Goal: Contribute content

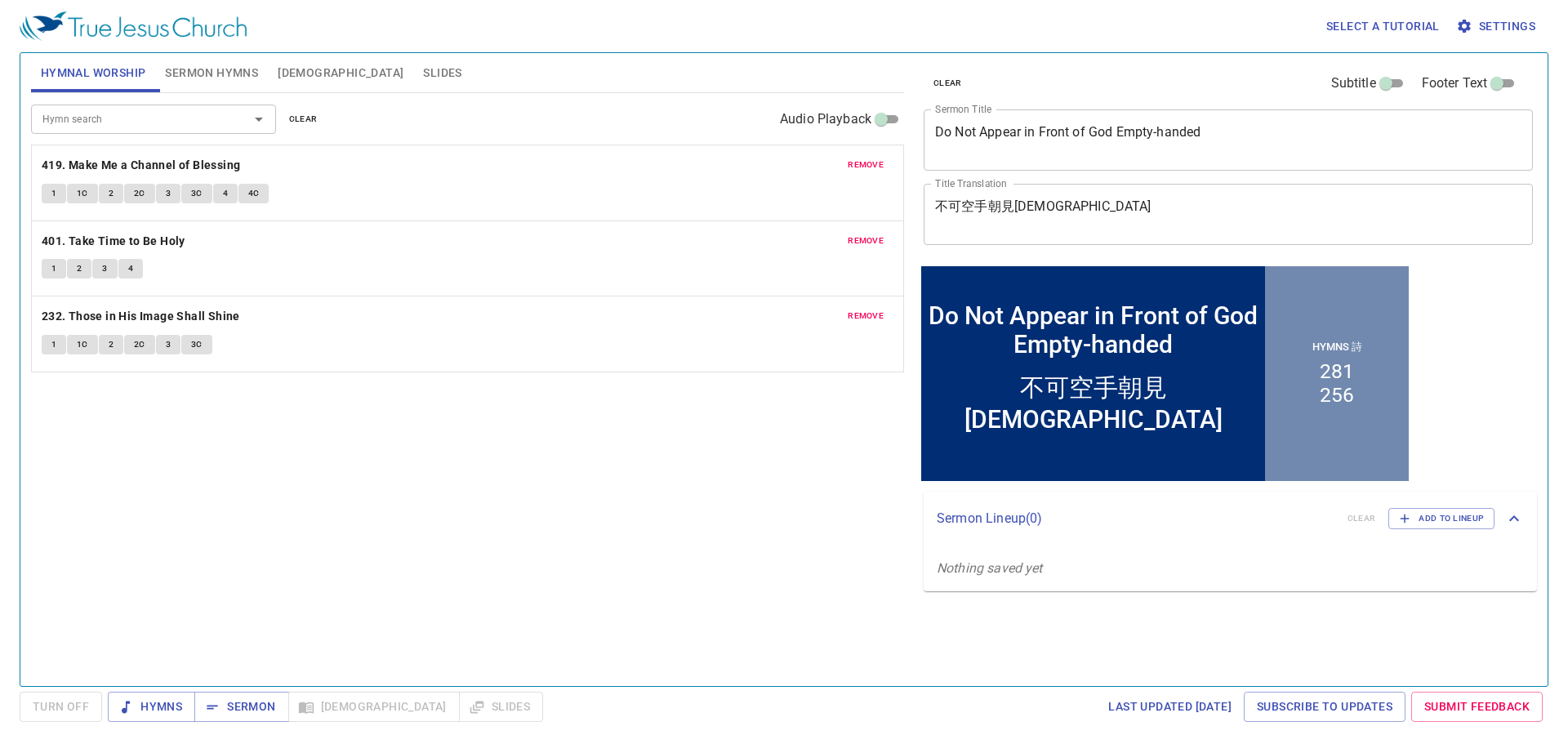
click at [863, 171] on span "remove" at bounding box center [866, 165] width 36 height 14
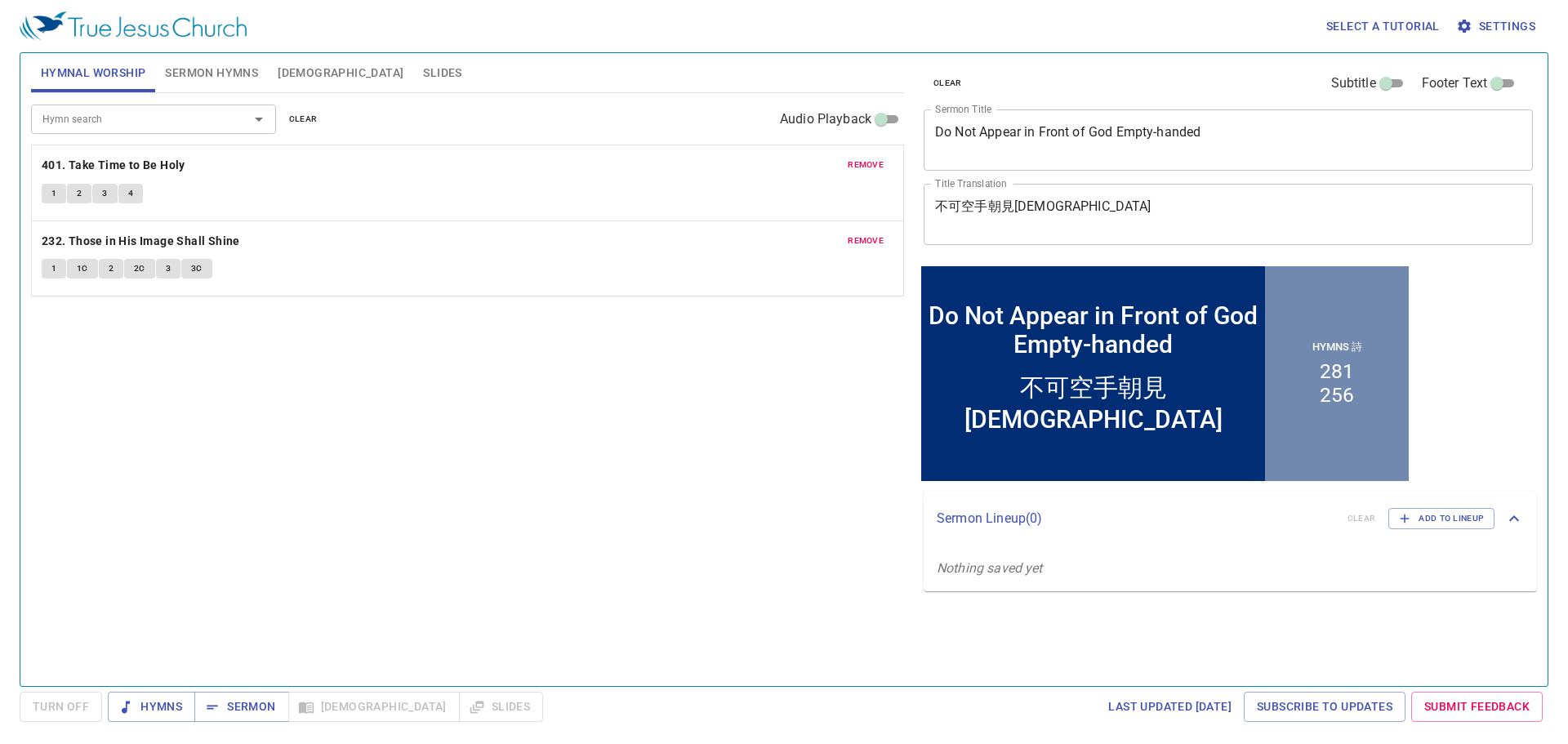
click at [863, 170] on span "remove" at bounding box center [866, 165] width 36 height 14
click at [862, 170] on span "remove" at bounding box center [866, 165] width 36 height 14
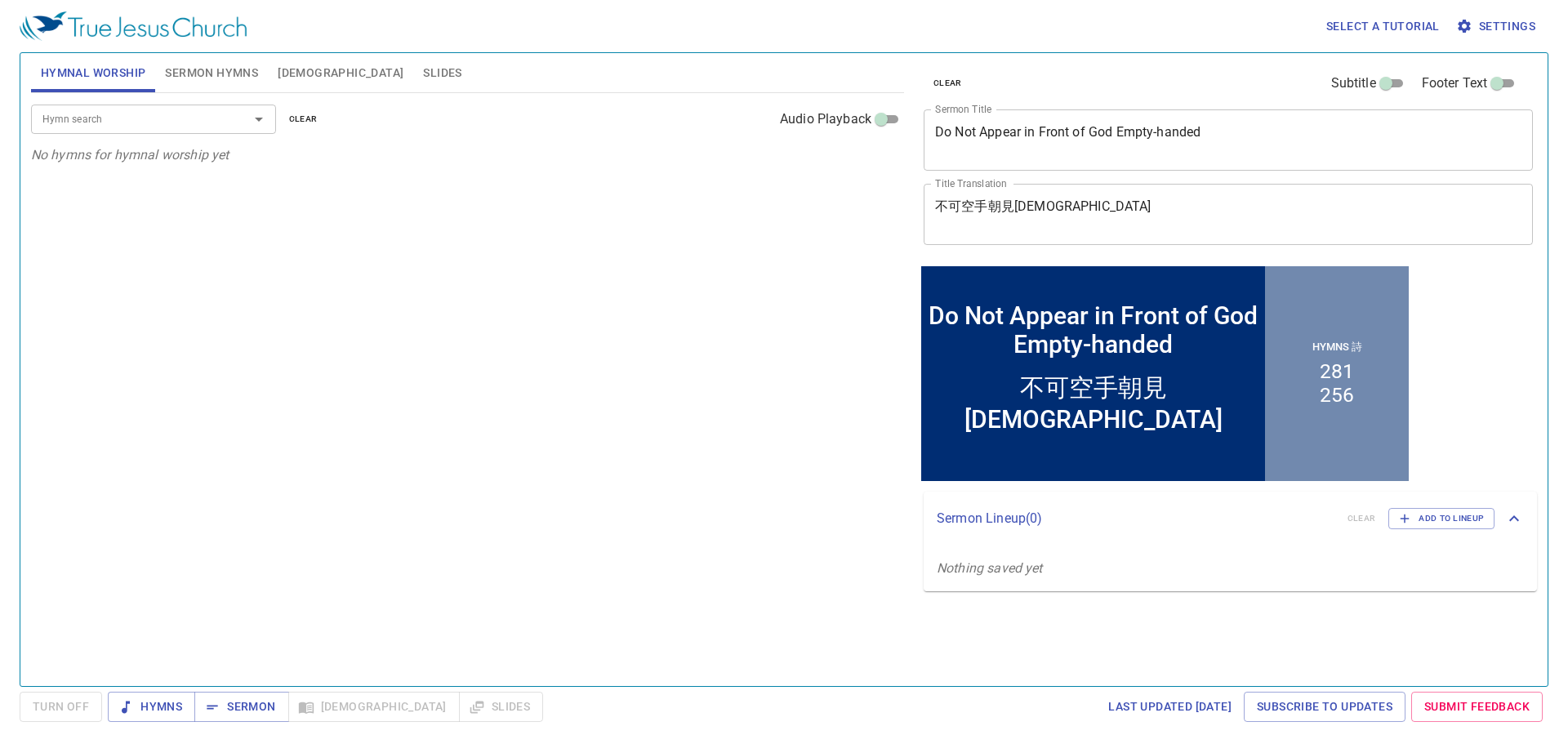
drag, startPoint x: 268, startPoint y: 90, endPoint x: 176, endPoint y: 74, distance: 93.4
click at [261, 90] on div "Hymnal Worship Sermon Hymns [DEMOGRAPHIC_DATA] Slides" at bounding box center [467, 72] width 874 height 39
click at [209, 73] on span "Sermon Hymns" at bounding box center [211, 73] width 93 height 20
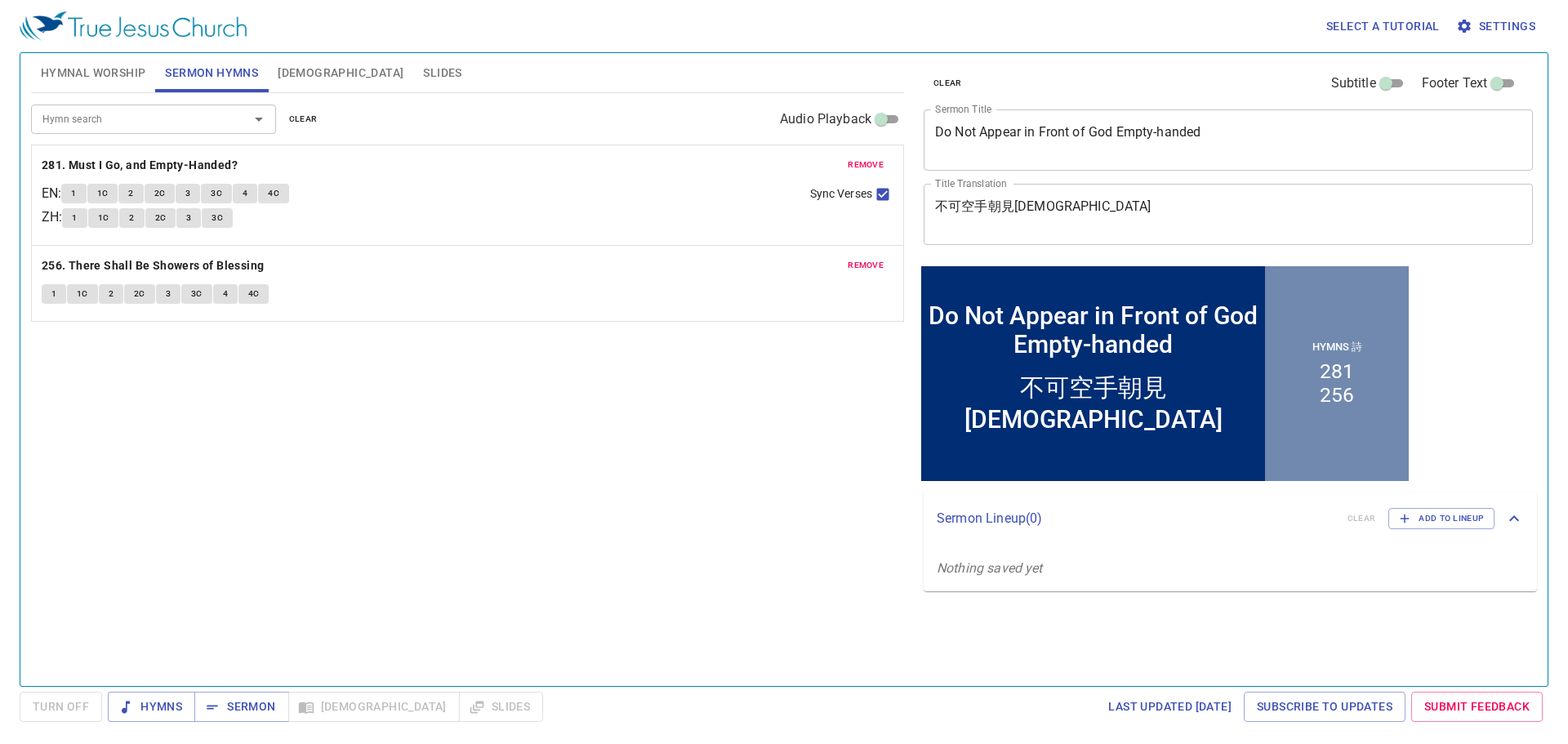
click at [858, 164] on span "remove" at bounding box center [866, 165] width 36 height 14
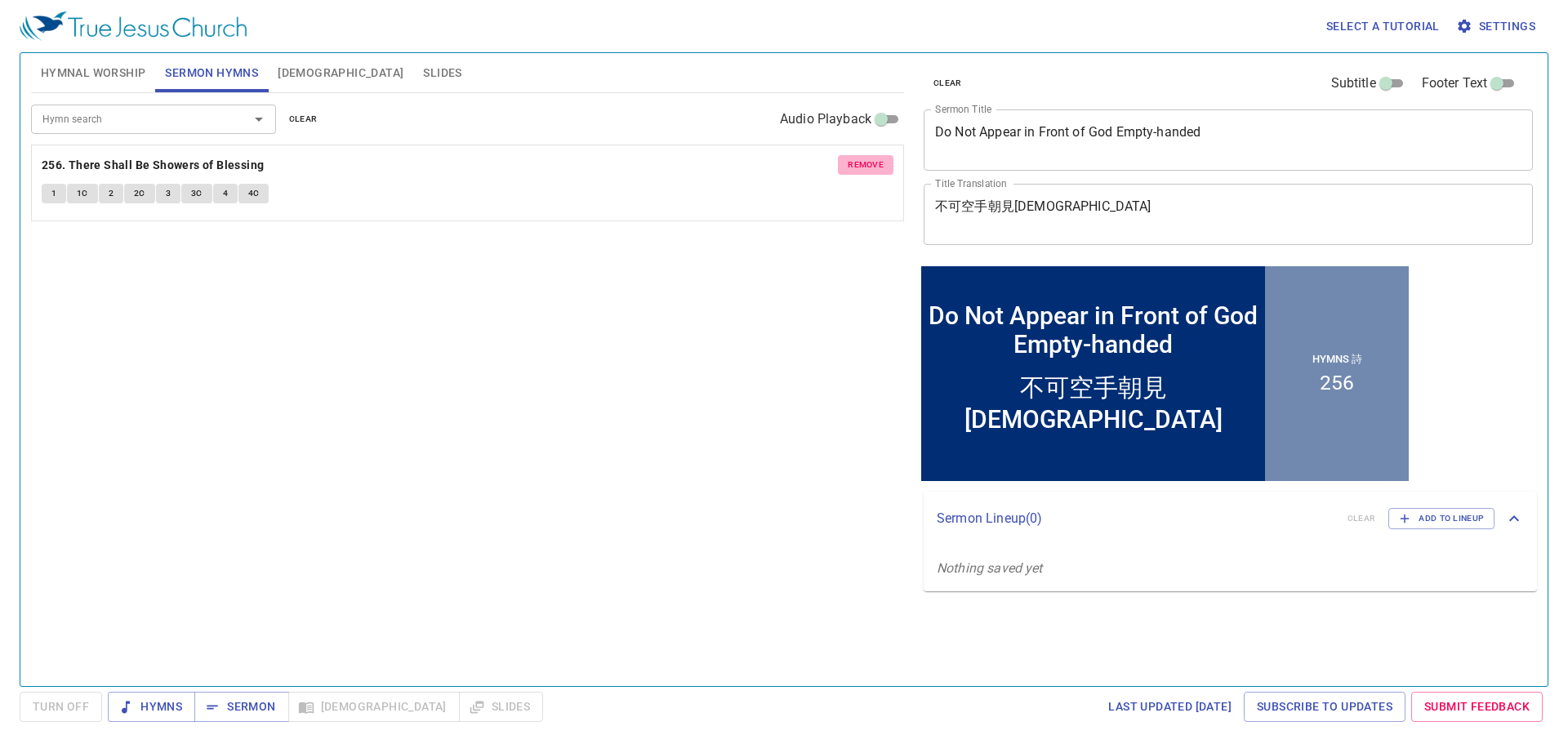
click at [861, 161] on span "remove" at bounding box center [866, 165] width 36 height 14
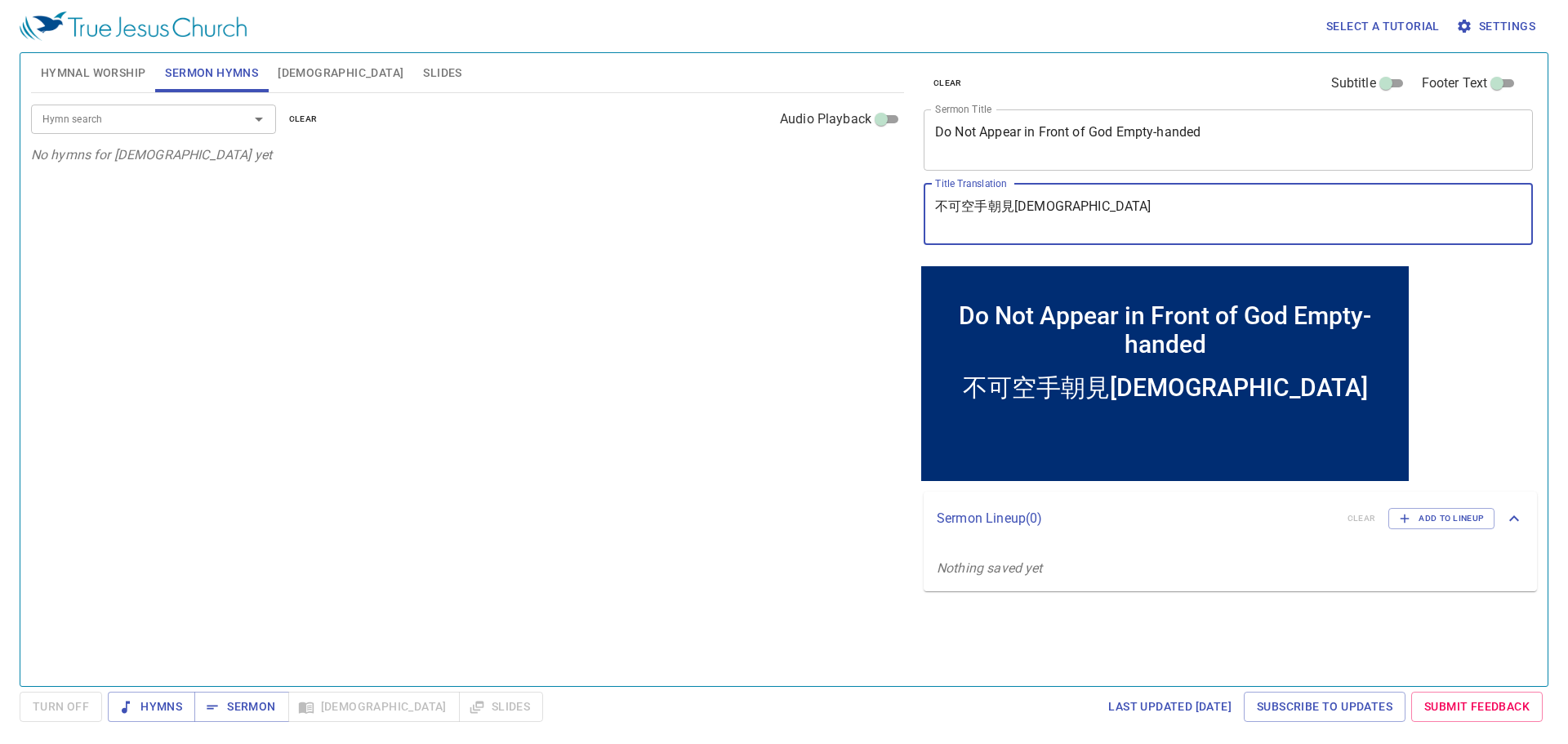
drag, startPoint x: 1203, startPoint y: 204, endPoint x: 807, endPoint y: 182, distance: 396.6
click at [796, 181] on div "Hymnal Worship Sermon Hymns [DEMOGRAPHIC_DATA] Slides Hymn search Hymn search c…" at bounding box center [784, 363] width 1519 height 633
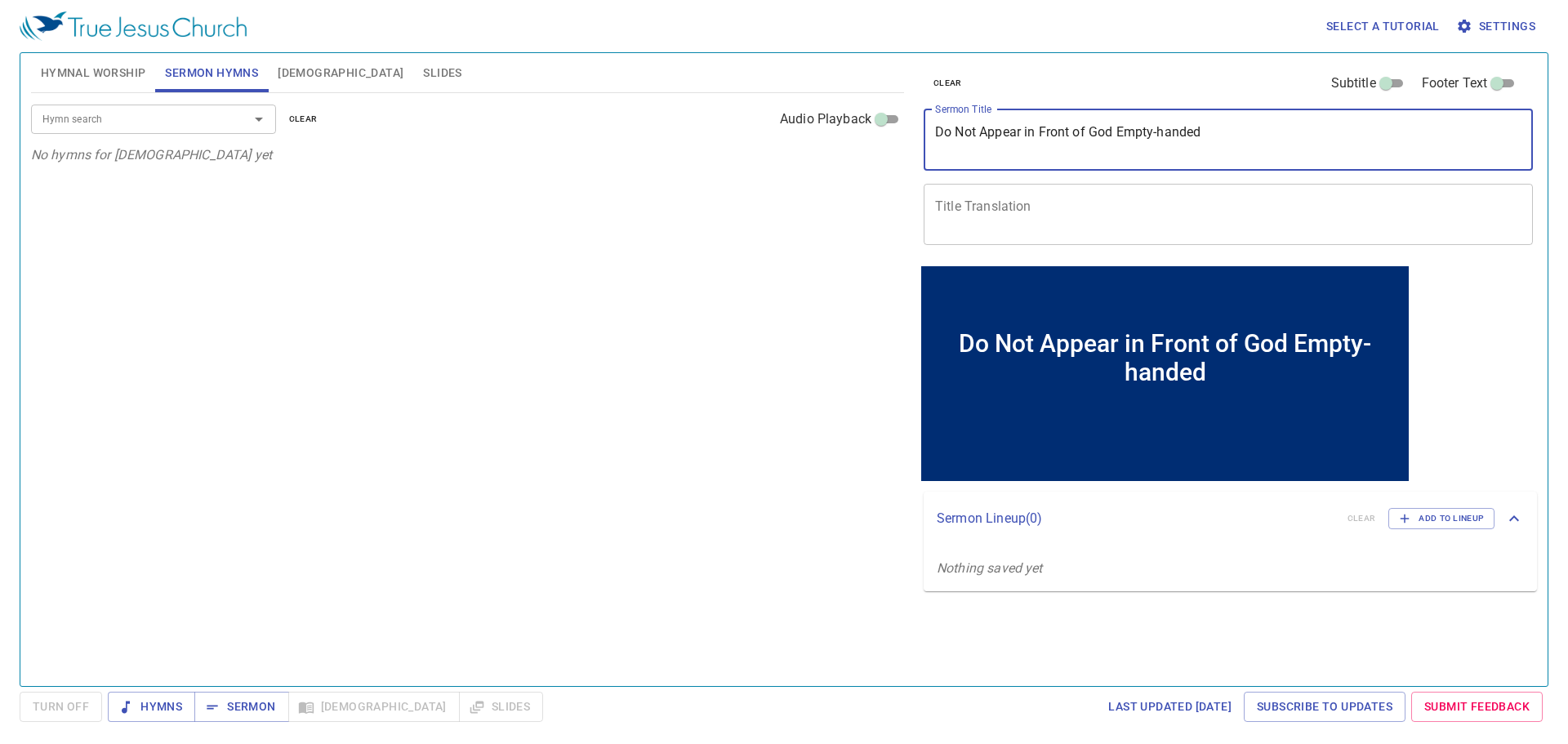
drag, startPoint x: 1083, startPoint y: 132, endPoint x: 934, endPoint y: 124, distance: 149.2
click at [934, 124] on div "Do Not Appear in Front of [DEMOGRAPHIC_DATA] Empty-handed x Sermon Title" at bounding box center [1229, 140] width 609 height 61
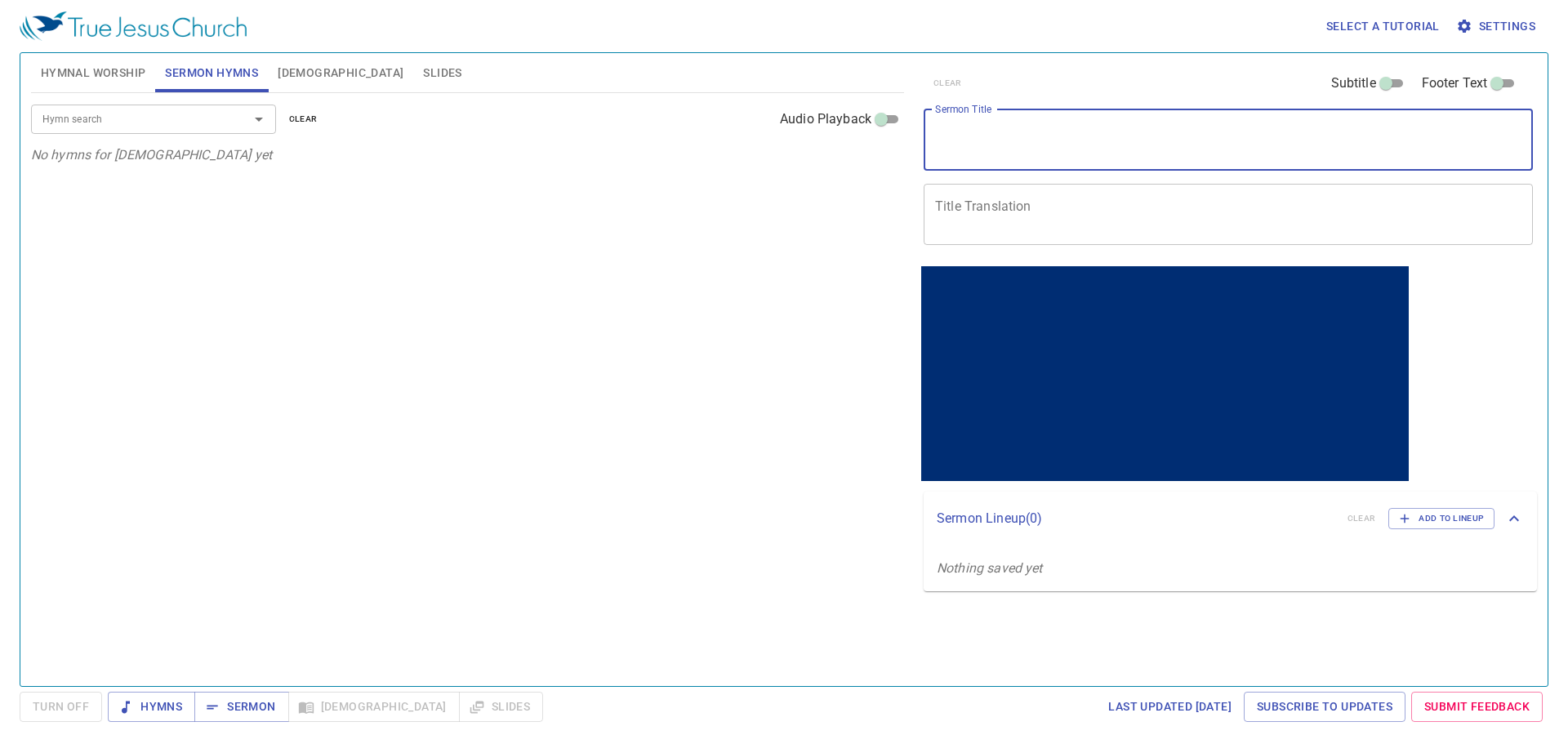
click at [201, 112] on input "Hymn search" at bounding box center [129, 119] width 187 height 19
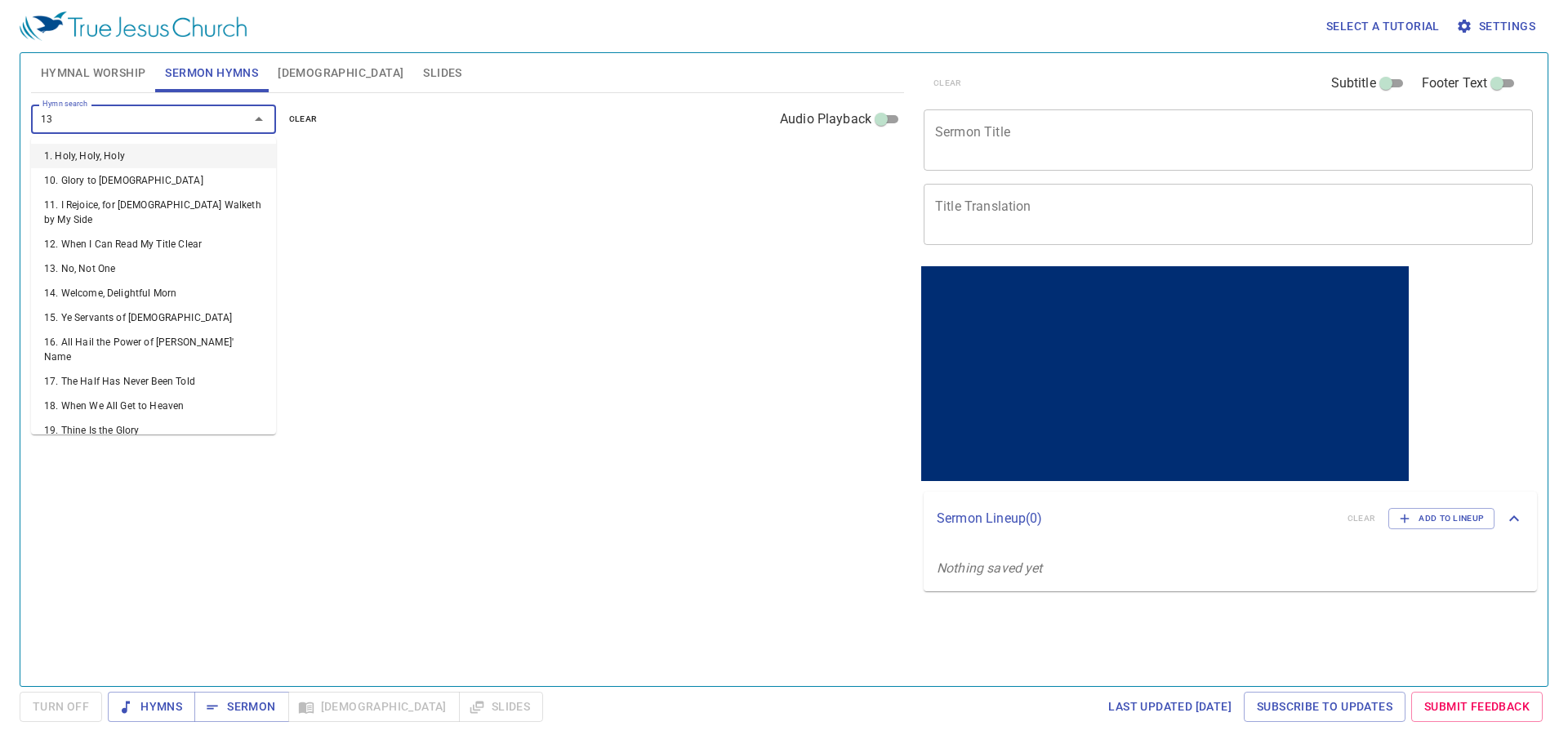
type input "133"
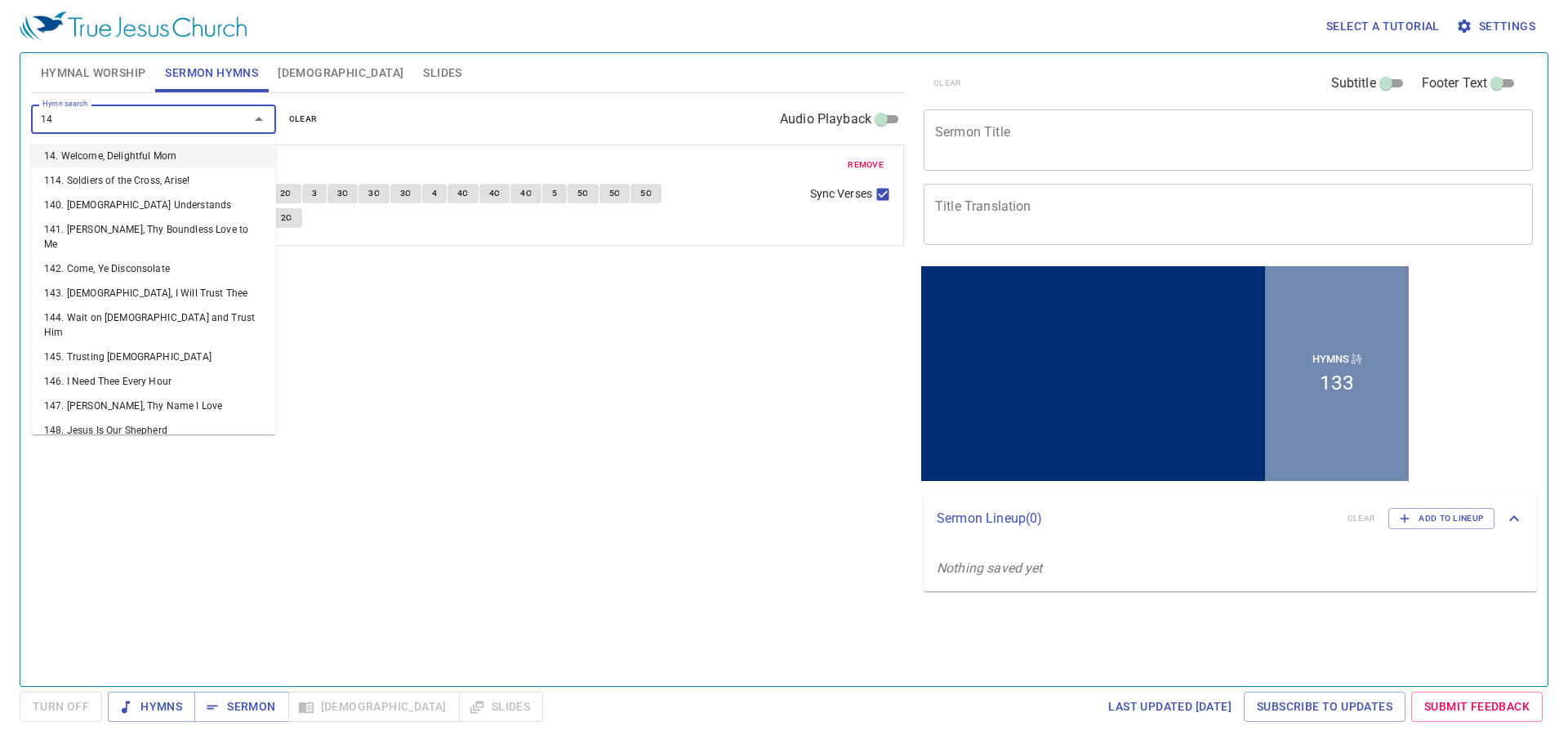
type input "145"
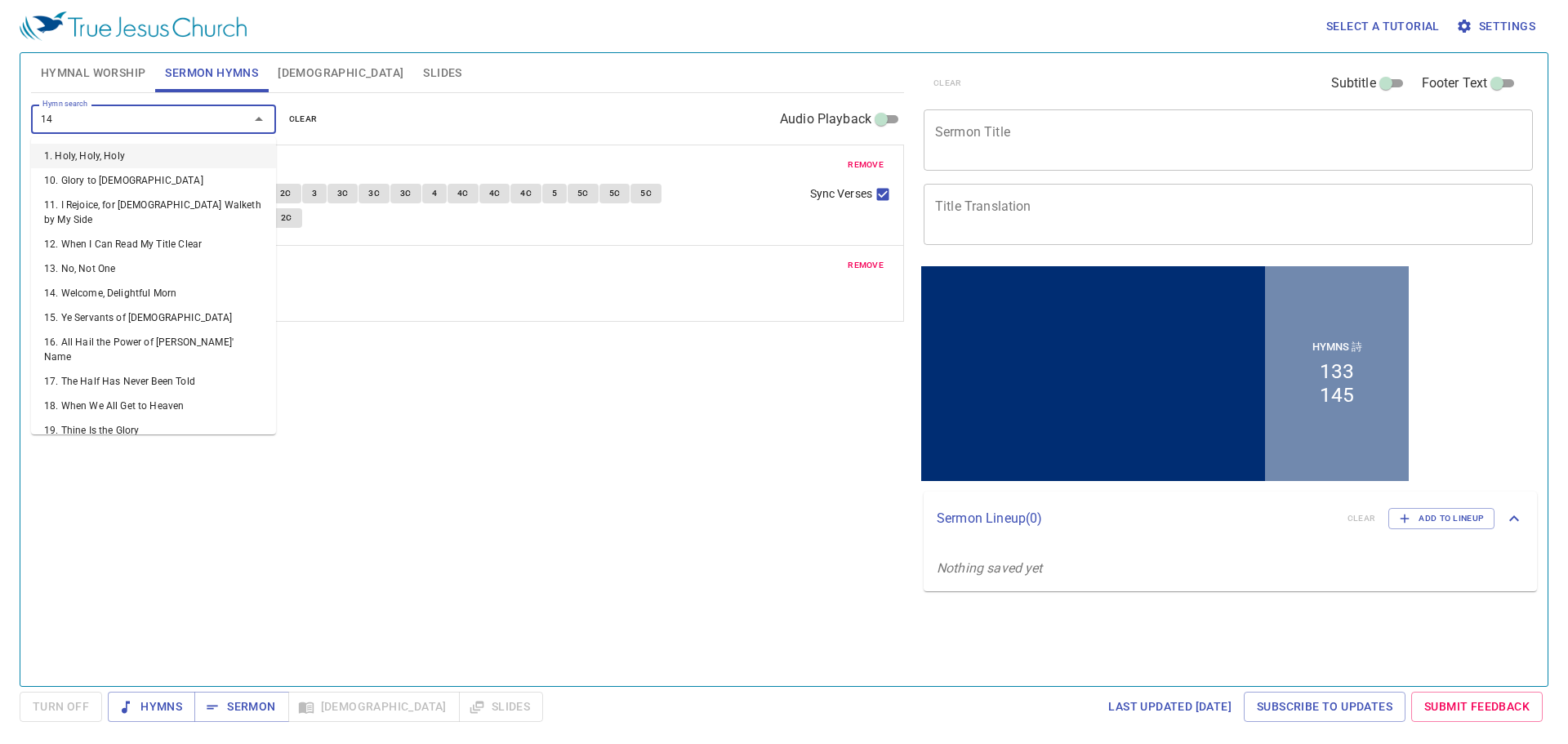
type input "146"
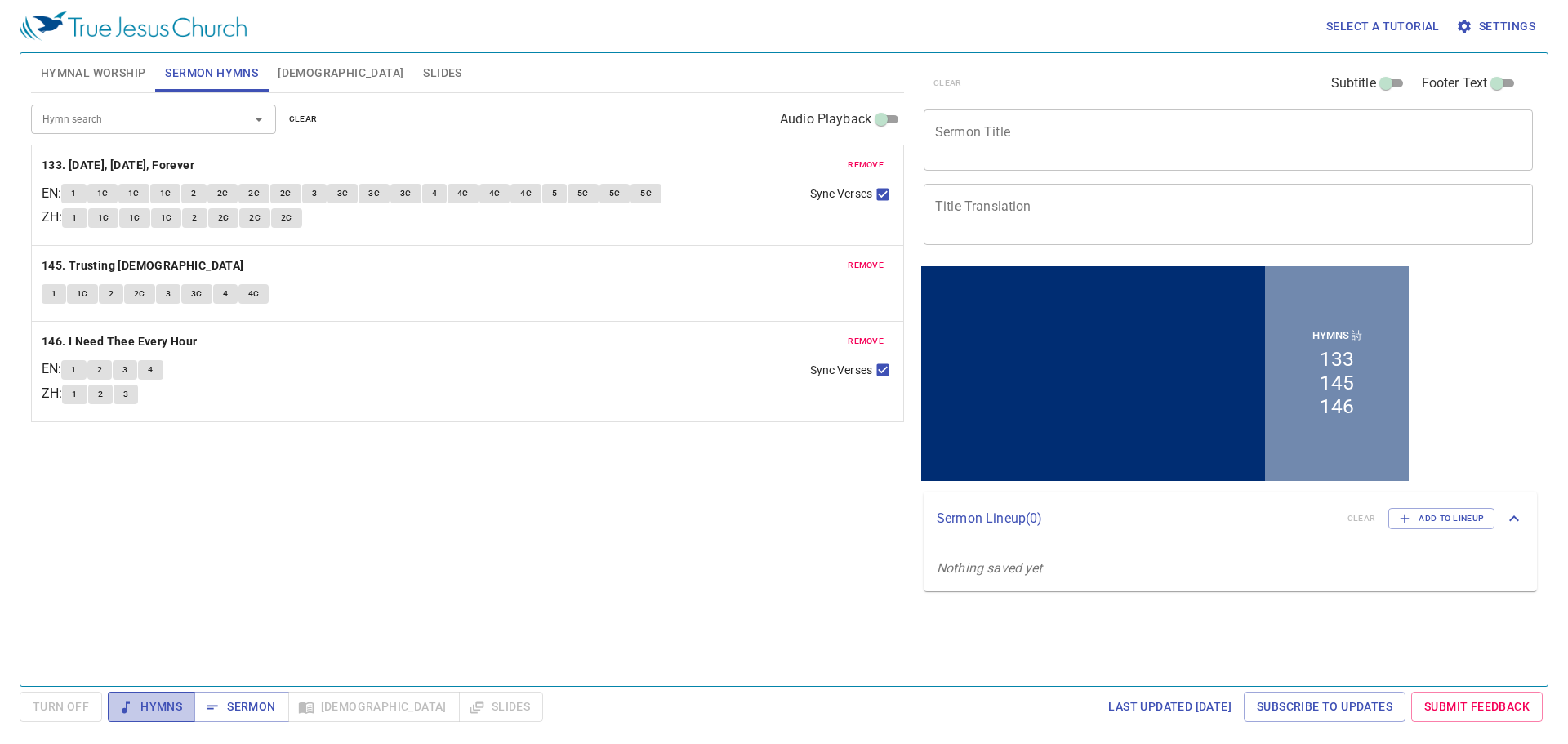
click at [155, 708] on span "Hymns" at bounding box center [151, 706] width 61 height 20
click at [383, 360] on div "1 2 3 4" at bounding box center [429, 372] width 736 height 24
click at [169, 165] on b "133. [DATE], [DATE], Forever" at bounding box center [117, 165] width 152 height 20
click at [175, 703] on span "Hymns" at bounding box center [151, 706] width 61 height 20
click at [166, 707] on span "Hymns" at bounding box center [151, 706] width 61 height 20
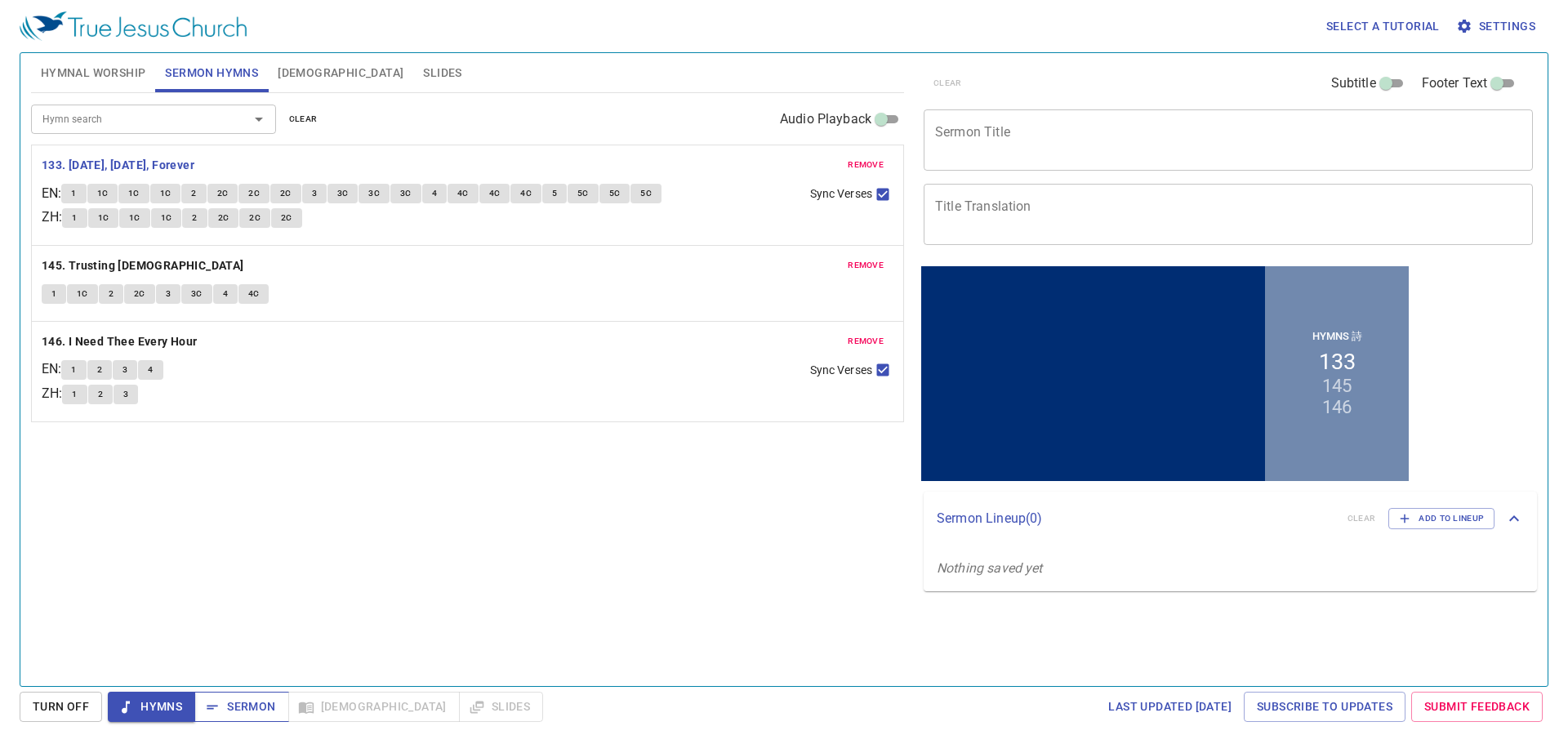
click at [218, 710] on icon "button" at bounding box center [212, 707] width 16 height 16
click at [176, 708] on span "Hymns" at bounding box center [151, 706] width 61 height 20
click at [466, 421] on div "remove 146. I Need Thee Every Hour EN : 1 2 3 4 ZH : 1 2 3 Sync Verses" at bounding box center [467, 372] width 872 height 100
click at [857, 164] on span "remove" at bounding box center [866, 165] width 36 height 14
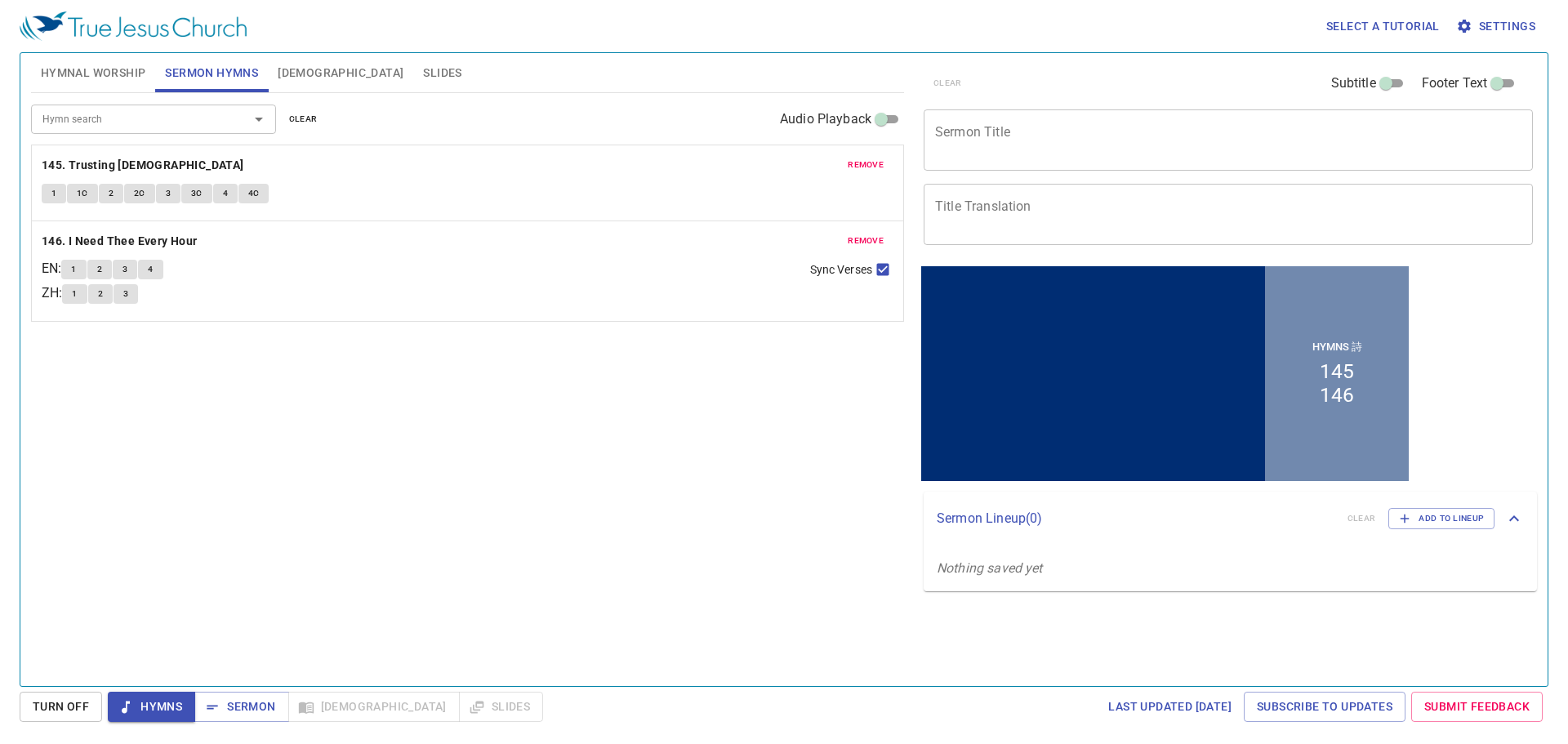
click at [857, 164] on span "remove" at bounding box center [866, 165] width 36 height 14
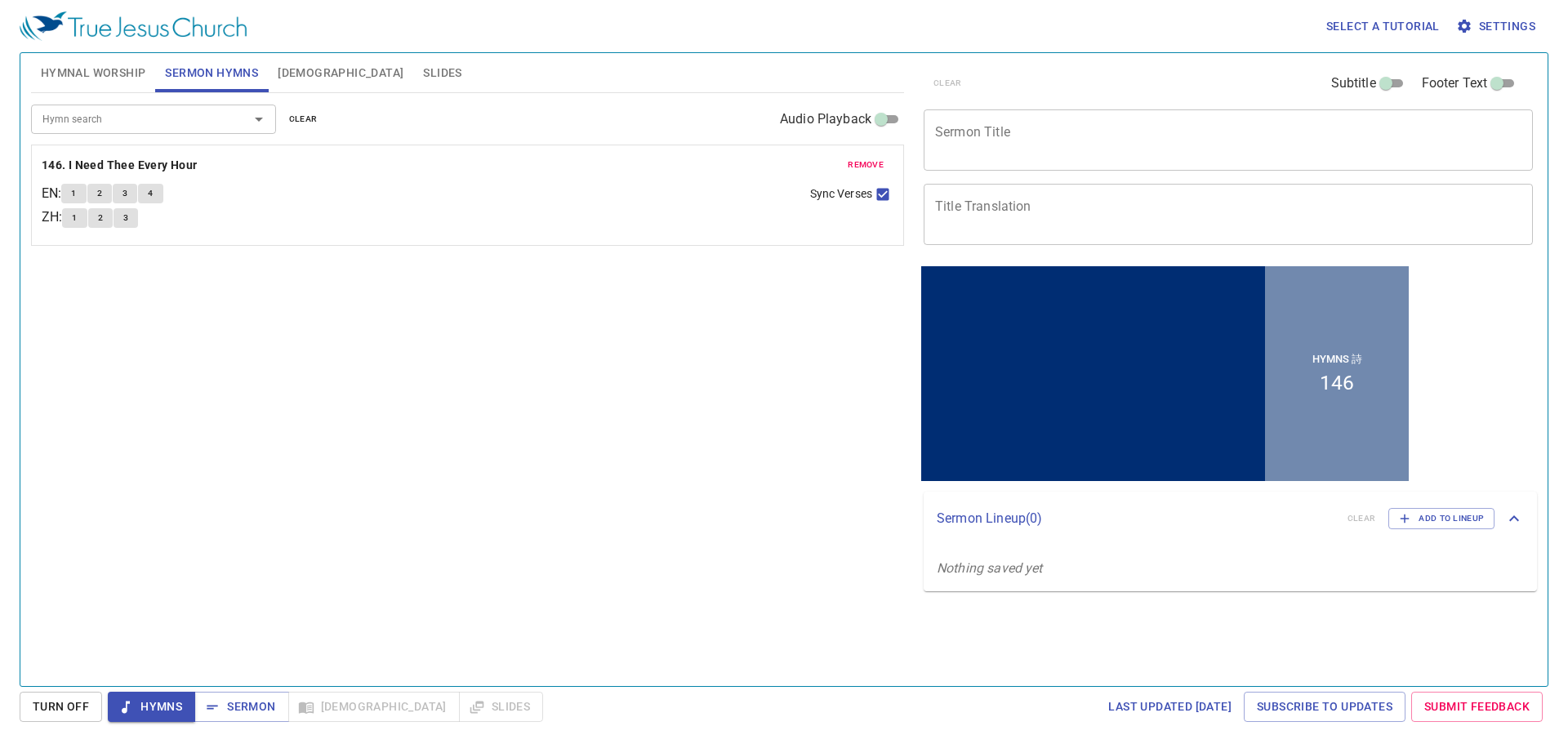
click at [857, 164] on span "remove" at bounding box center [866, 165] width 36 height 14
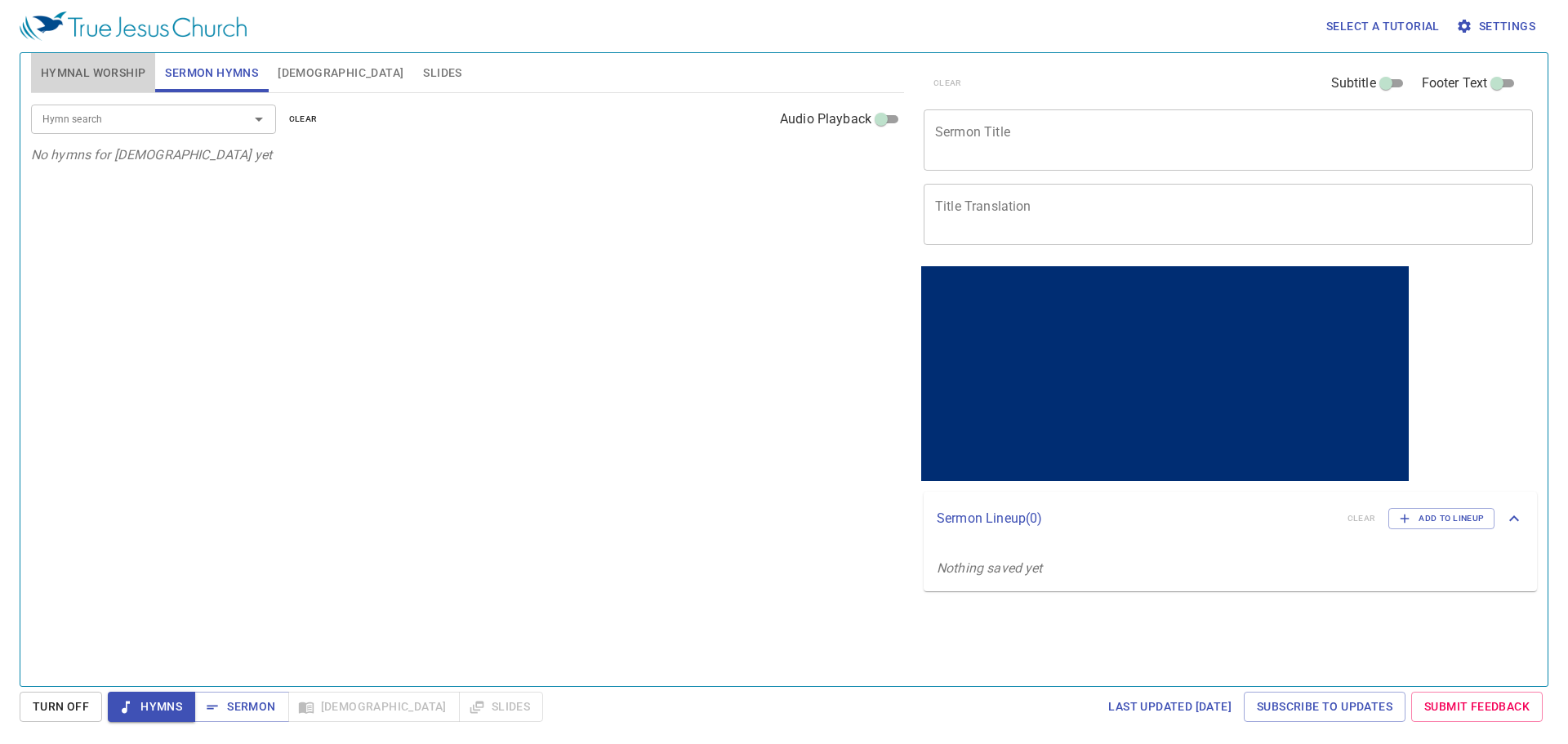
click at [108, 79] on span "Hymnal Worship" at bounding box center [94, 73] width 105 height 20
click at [159, 122] on input "Hymn search" at bounding box center [129, 119] width 187 height 19
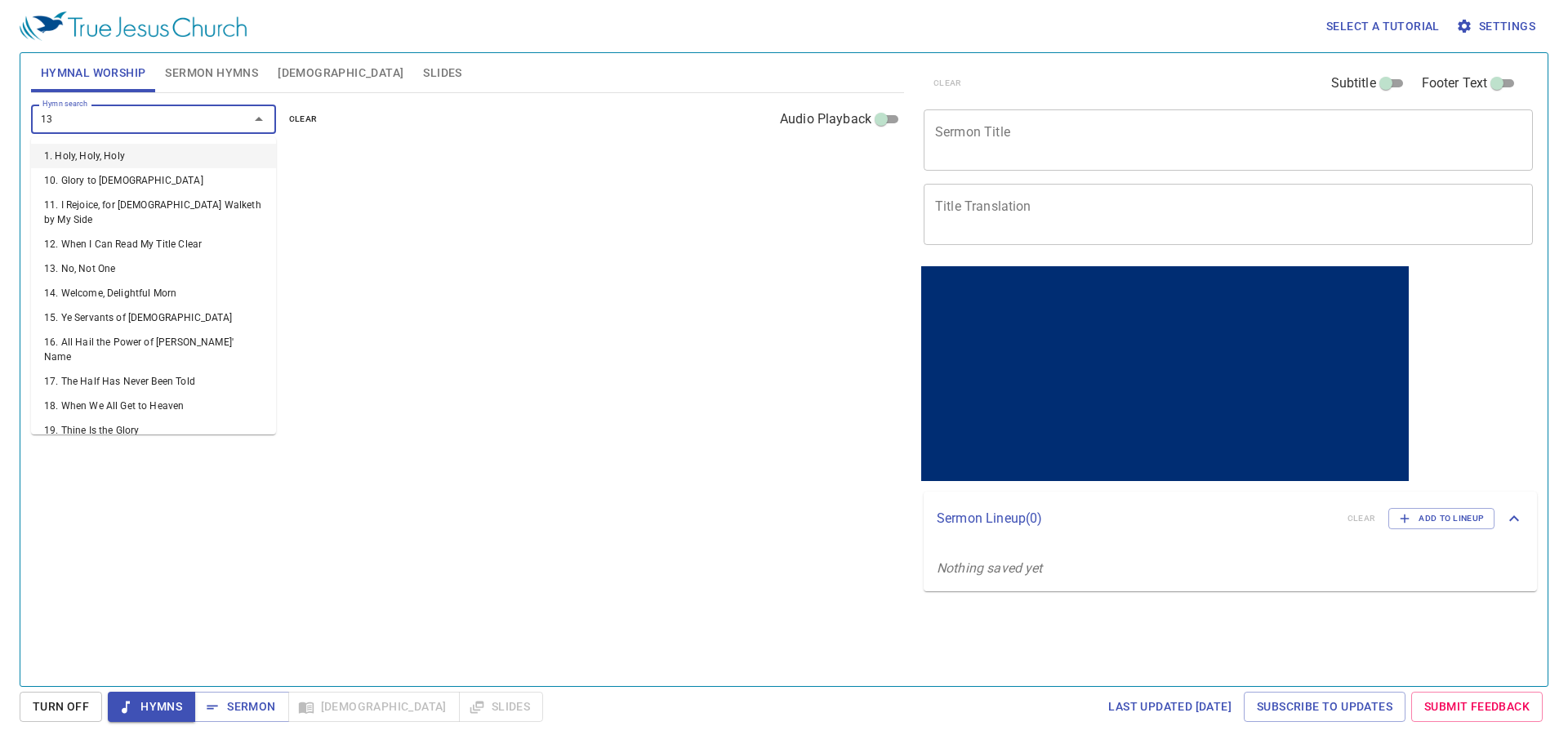
type input "133"
type input "145"
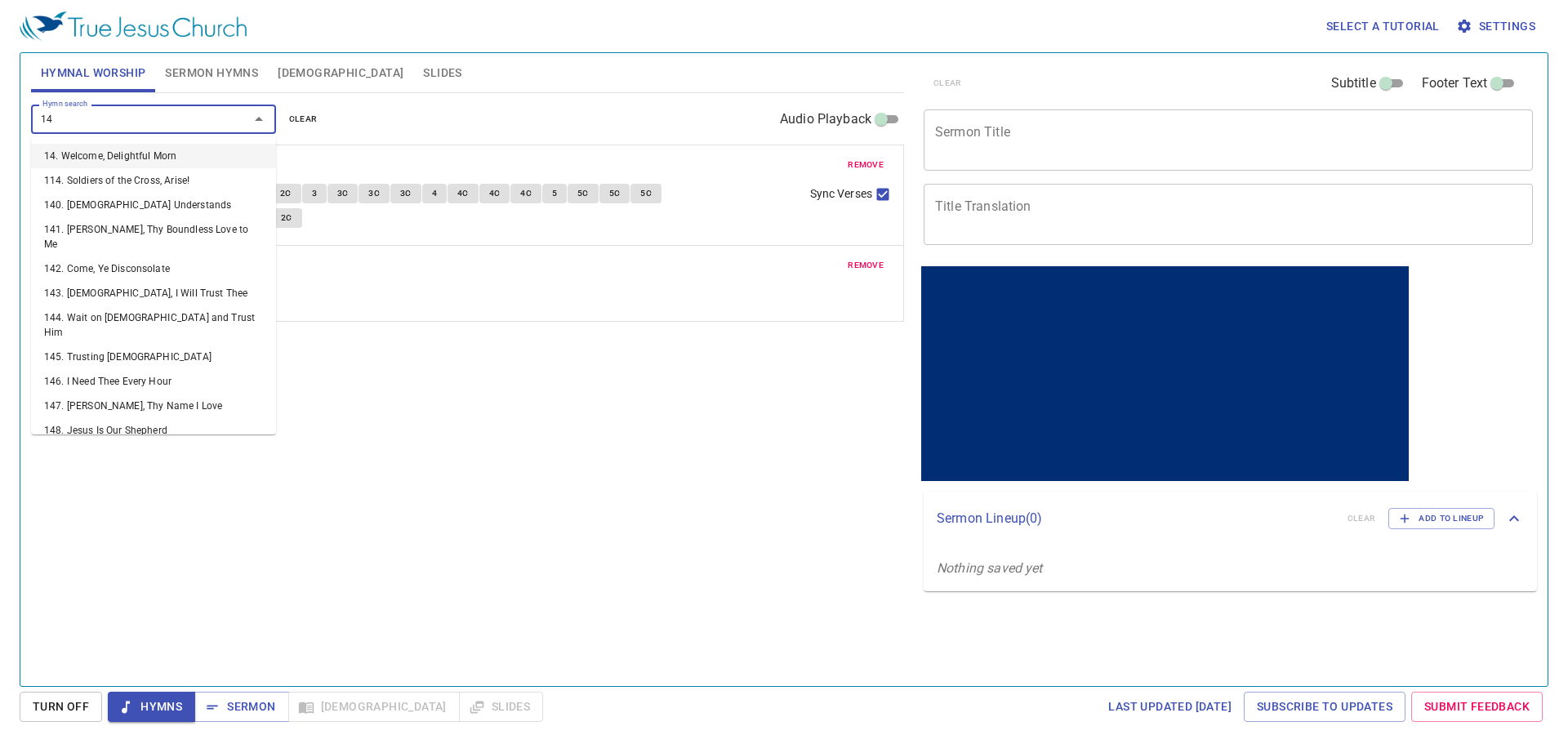
type input "146"
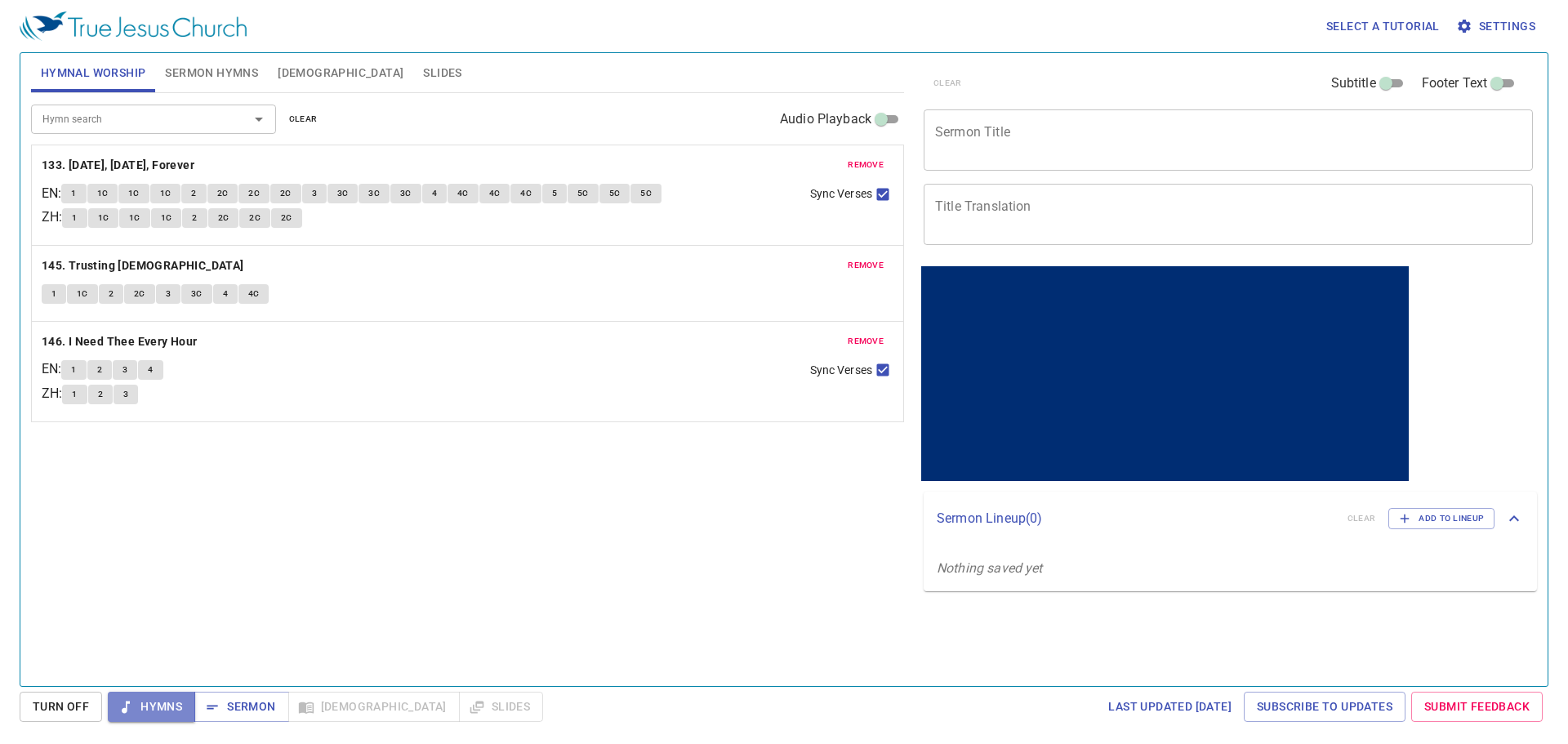
click at [172, 698] on span "Hymns" at bounding box center [151, 706] width 61 height 20
click at [257, 702] on span "Sermon" at bounding box center [241, 706] width 68 height 20
click at [648, 616] on div "Hymn search Hymn search clear Audio Playback remove 133. [DATE], [DATE], Foreve…" at bounding box center [467, 382] width 874 height 579
click at [355, 491] on div "Hymn search Hymn search clear Audio Playback remove 133. [DATE], [DATE], Foreve…" at bounding box center [467, 382] width 874 height 579
click at [156, 711] on span "Hymns" at bounding box center [151, 706] width 61 height 20
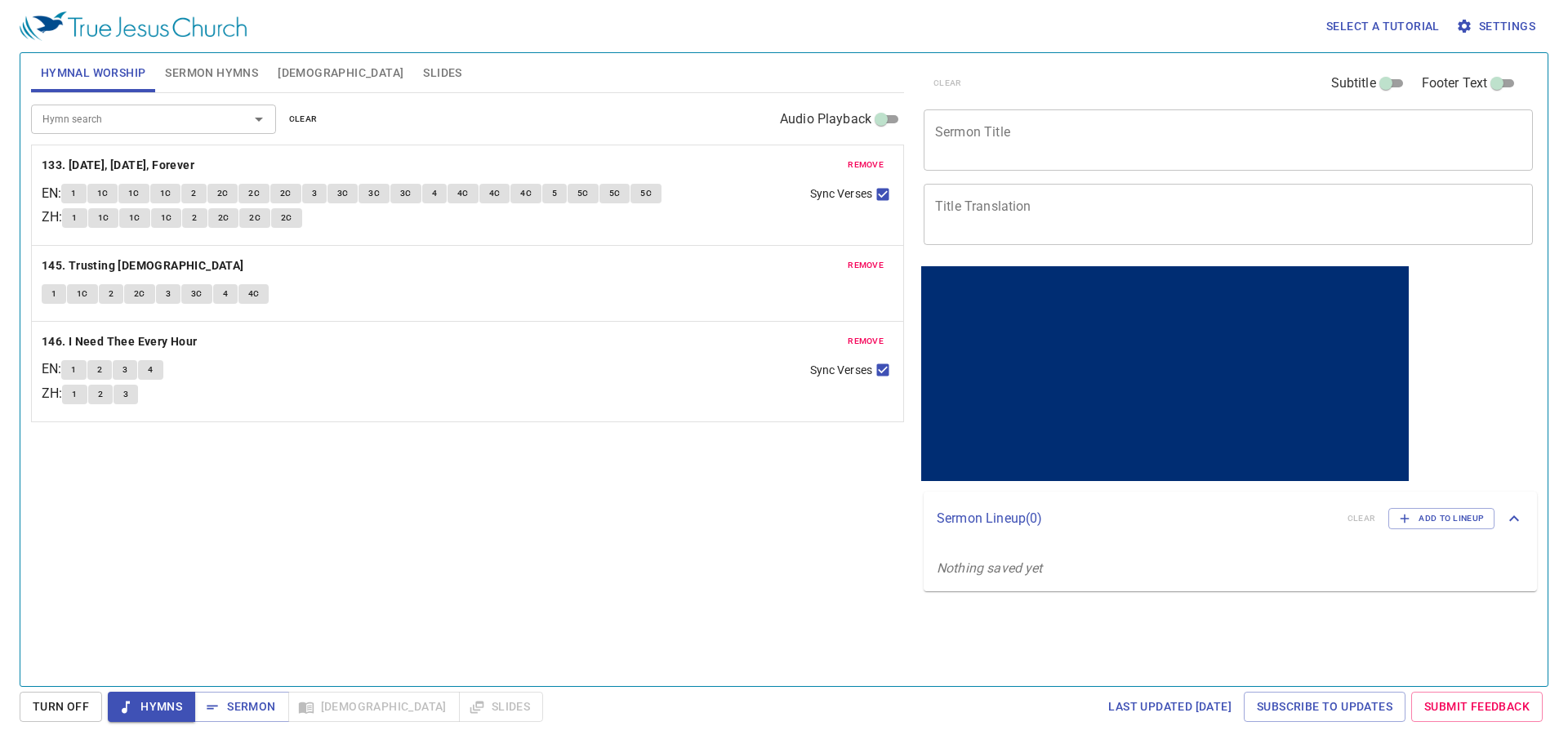
click at [86, 202] on button "1" at bounding box center [74, 193] width 25 height 19
